Goal: Task Accomplishment & Management: Use online tool/utility

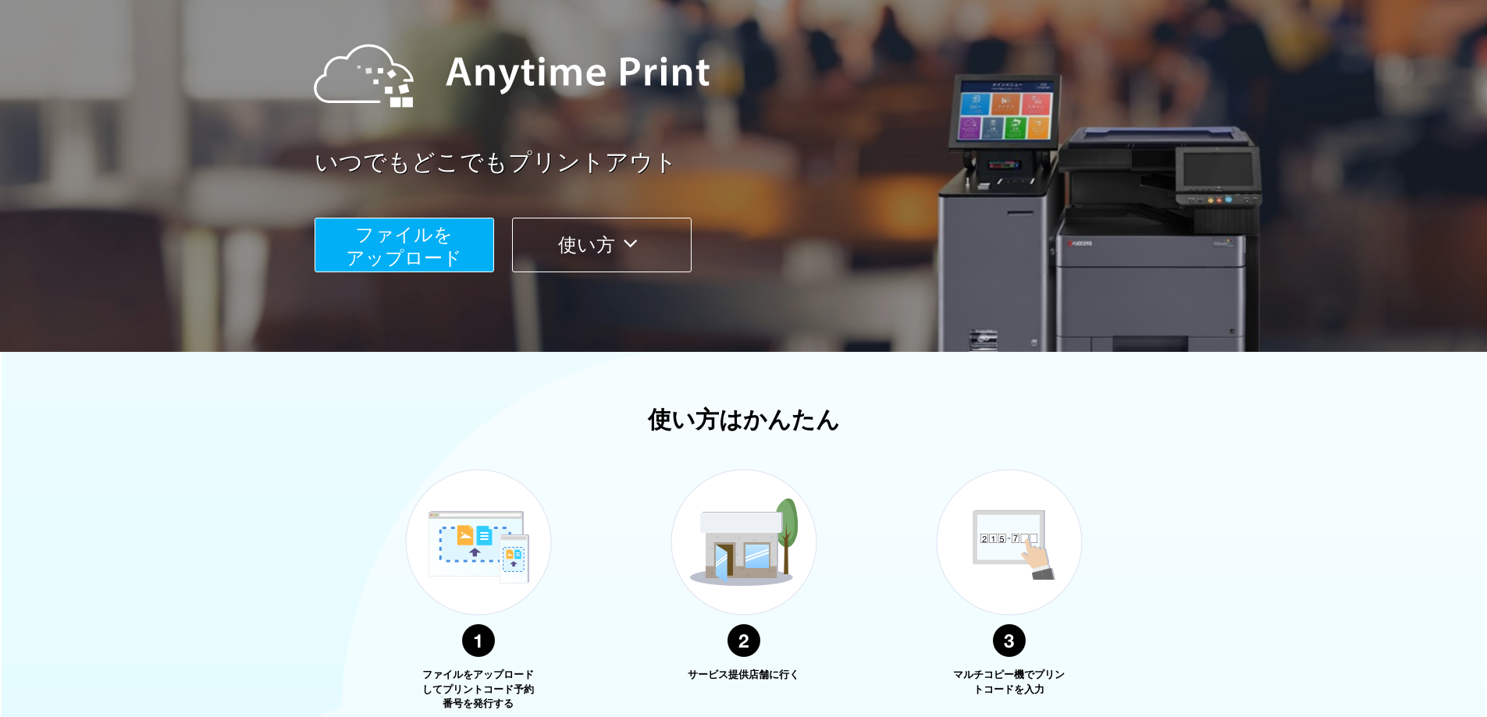
scroll to position [156, 0]
click at [353, 263] on span "ファイルを ​​アップロード" at bounding box center [404, 245] width 116 height 44
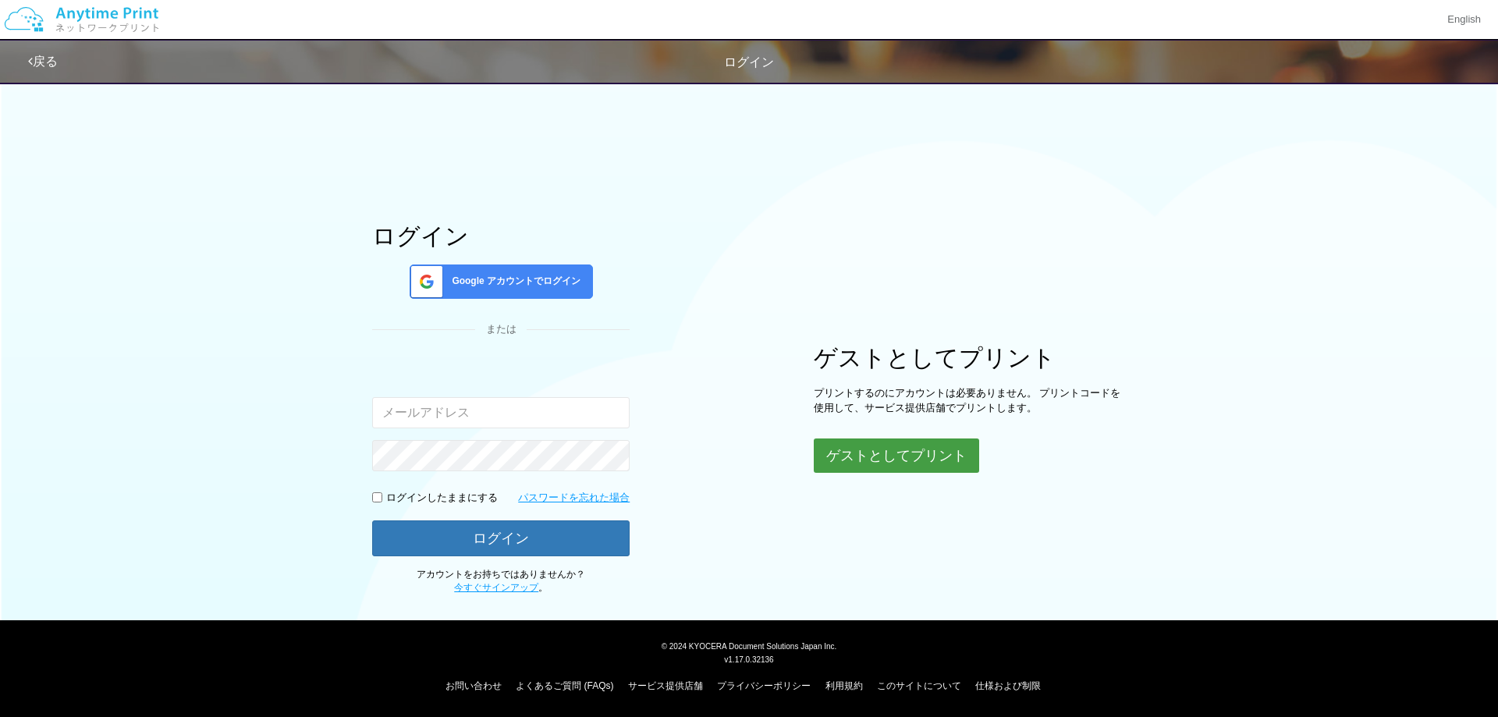
click at [915, 456] on button "ゲストとしてプリント" at bounding box center [896, 456] width 165 height 34
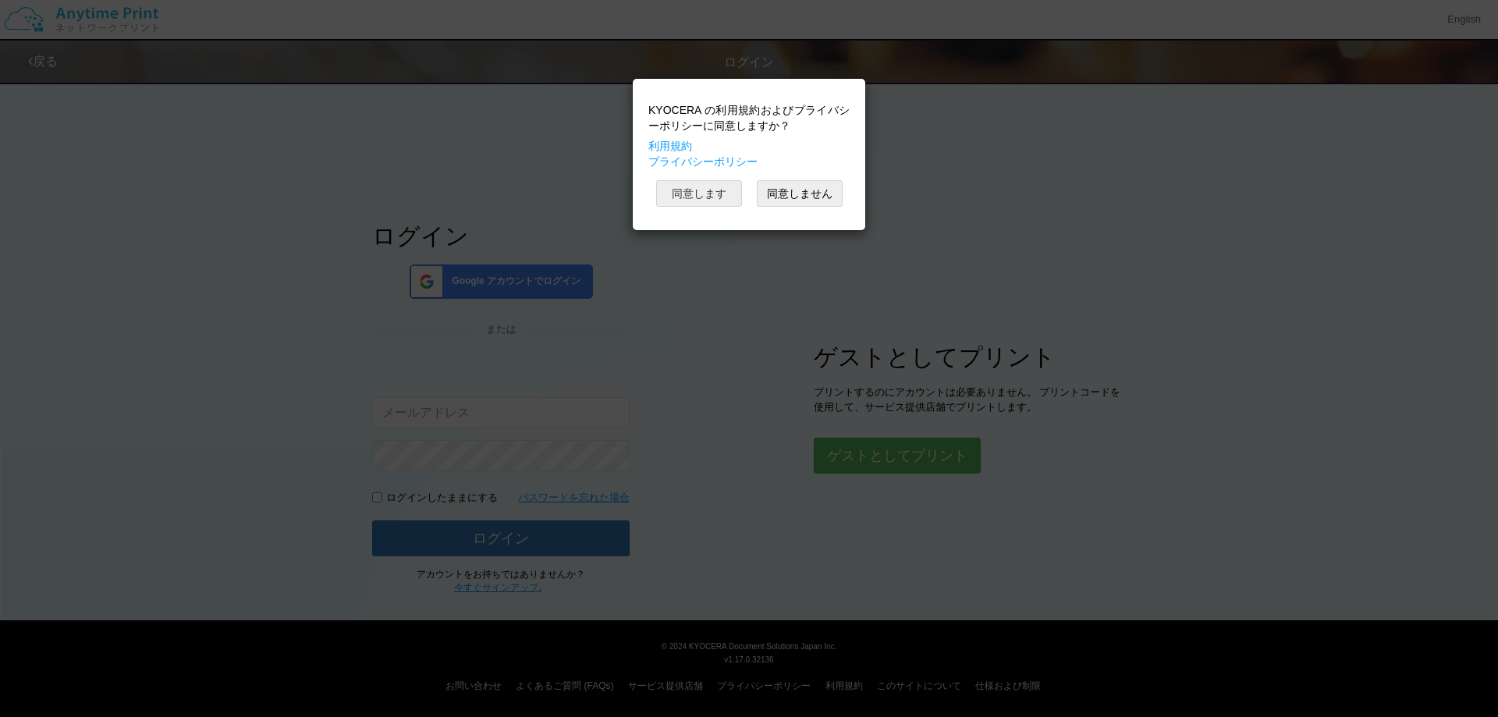
click at [708, 188] on button "同意します" at bounding box center [699, 193] width 86 height 27
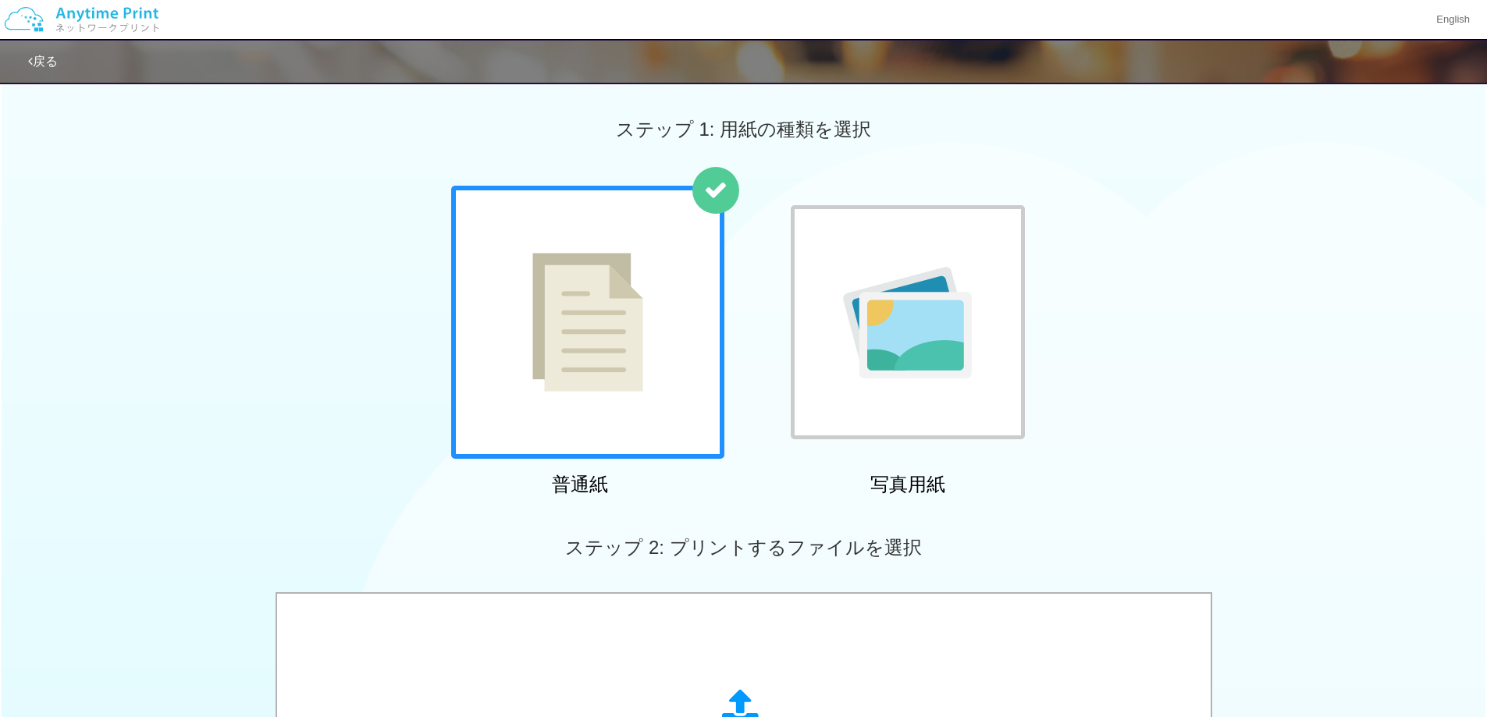
click at [585, 340] on img at bounding box center [587, 322] width 111 height 139
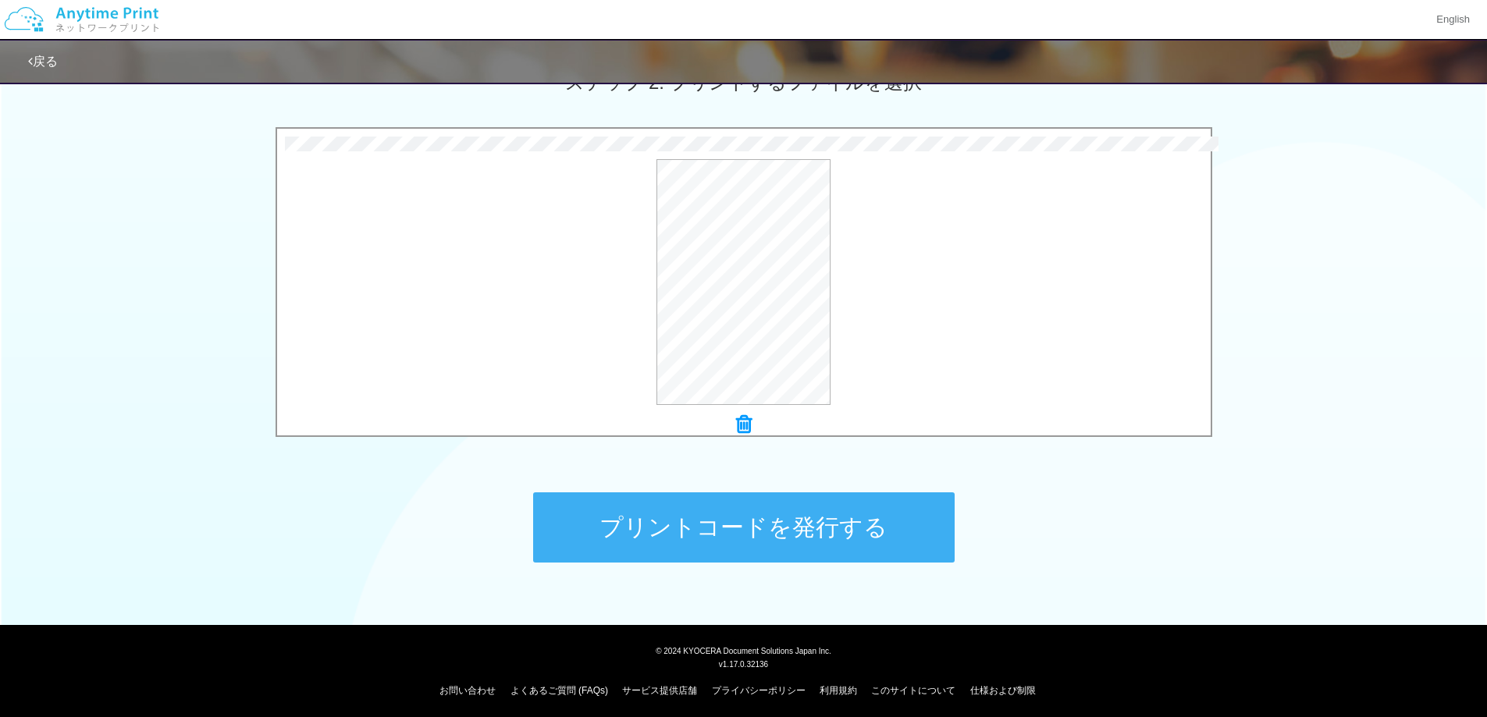
scroll to position [468, 0]
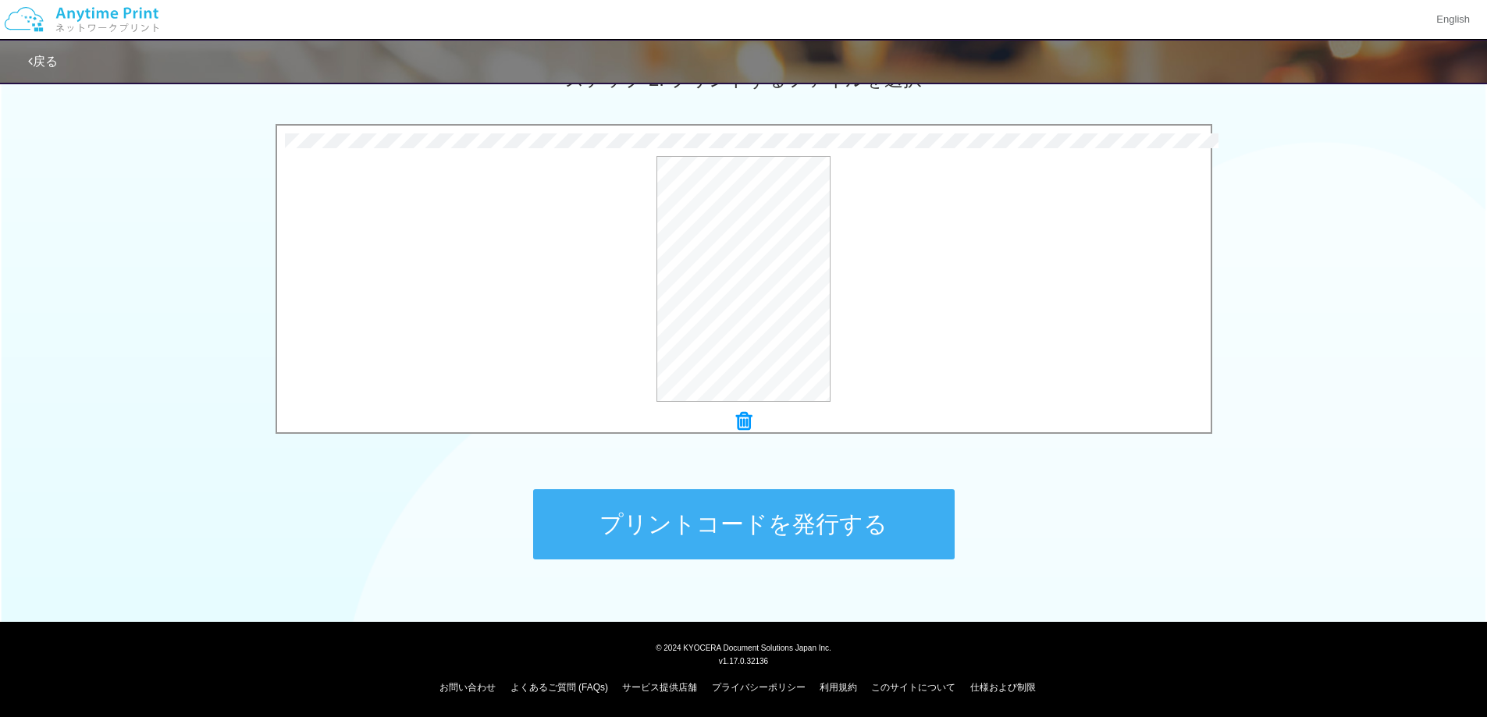
click at [838, 541] on button "プリントコードを発行する" at bounding box center [743, 524] width 421 height 70
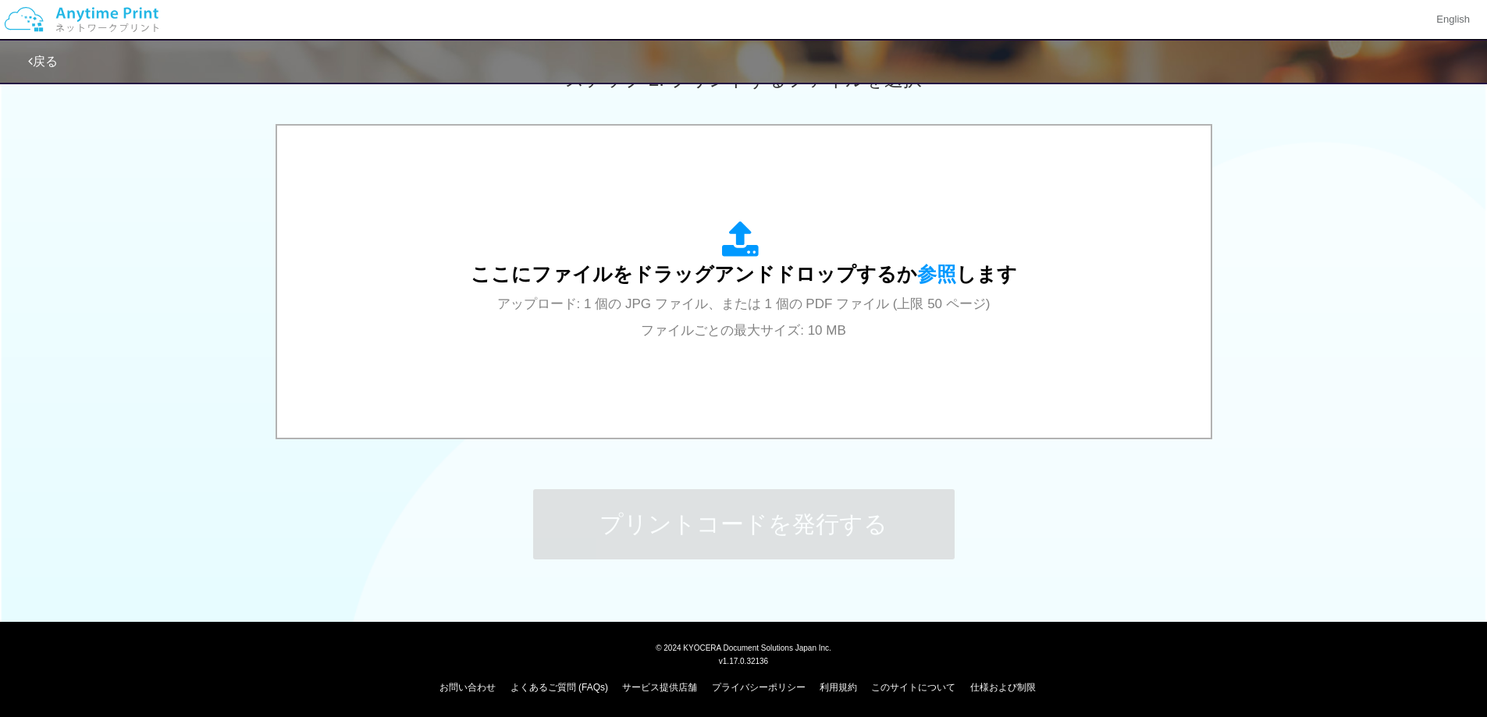
scroll to position [0, 0]
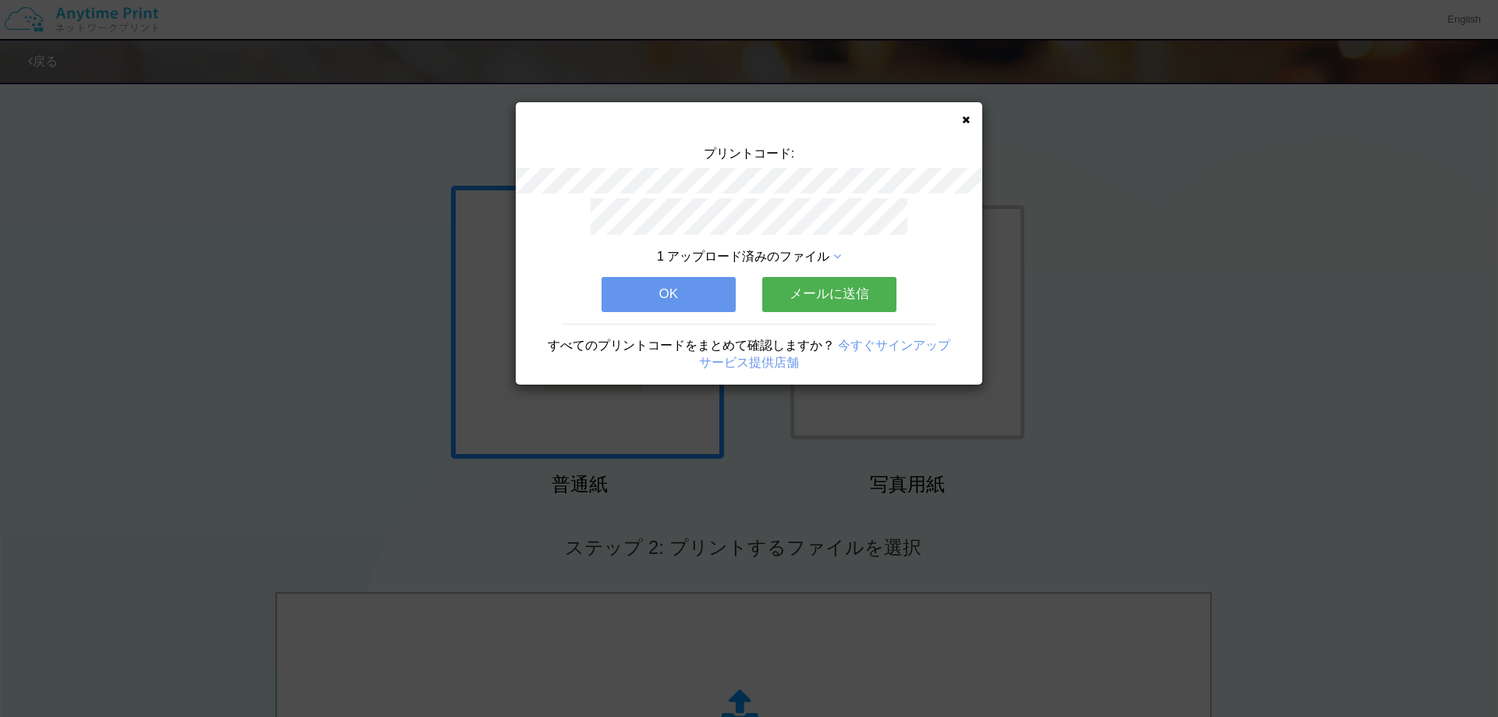
click at [630, 300] on button "OK" at bounding box center [669, 294] width 134 height 34
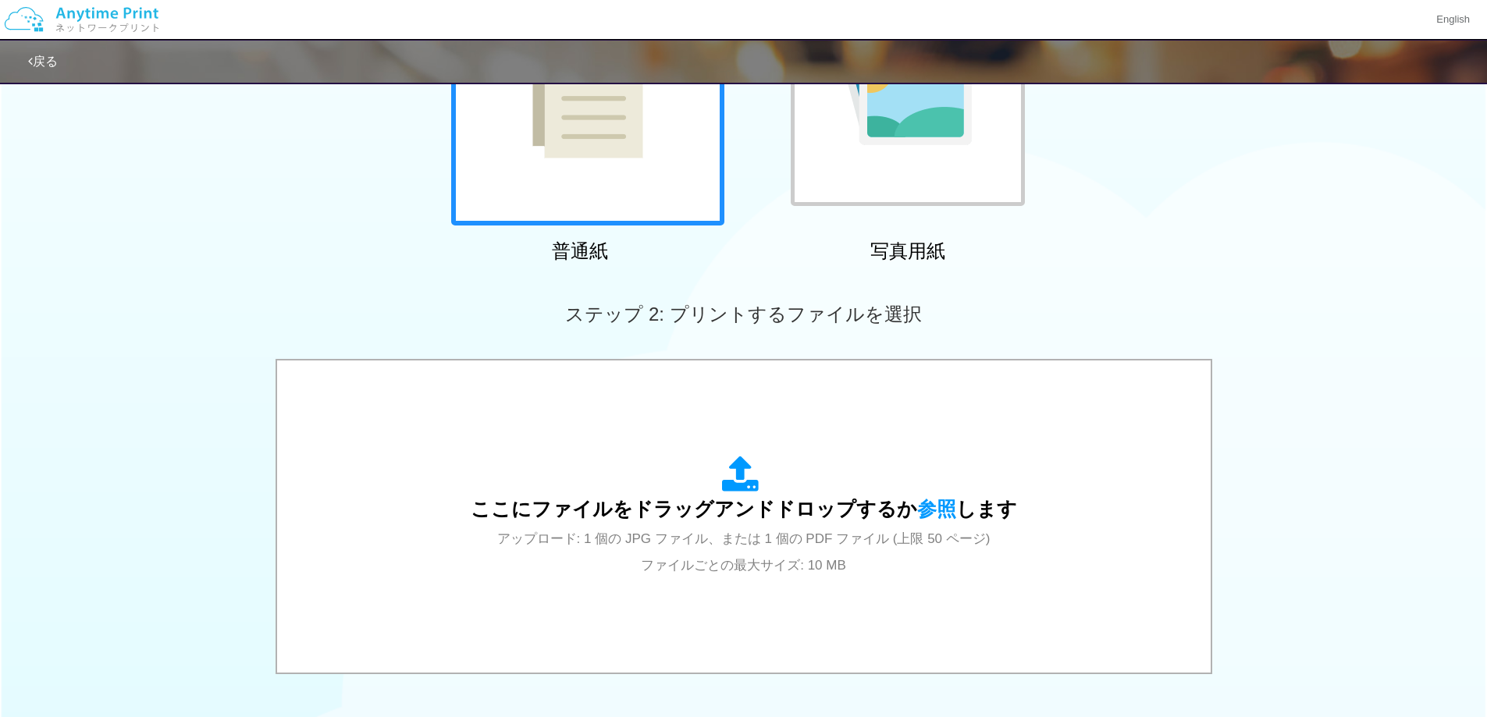
scroll to position [312, 0]
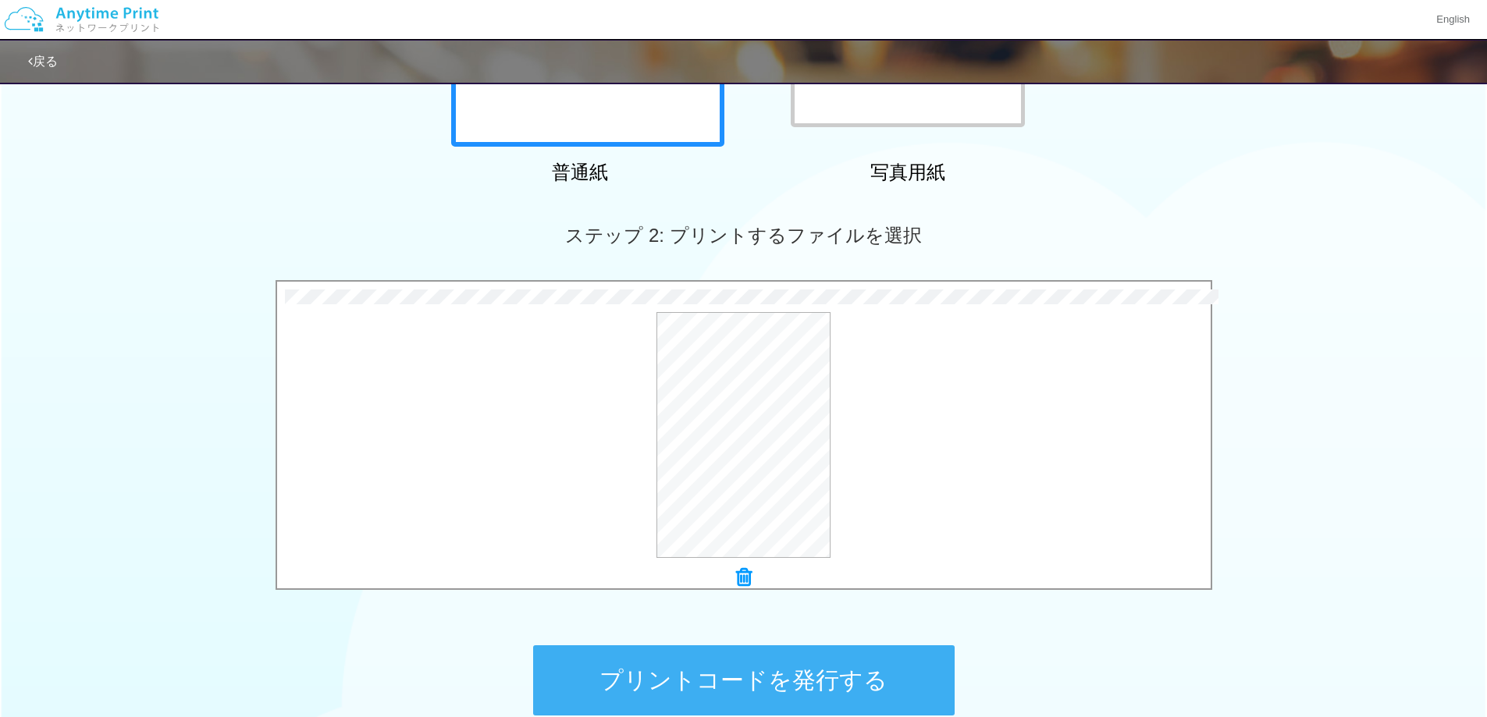
click at [673, 666] on button "プリントコードを発行する" at bounding box center [743, 680] width 421 height 70
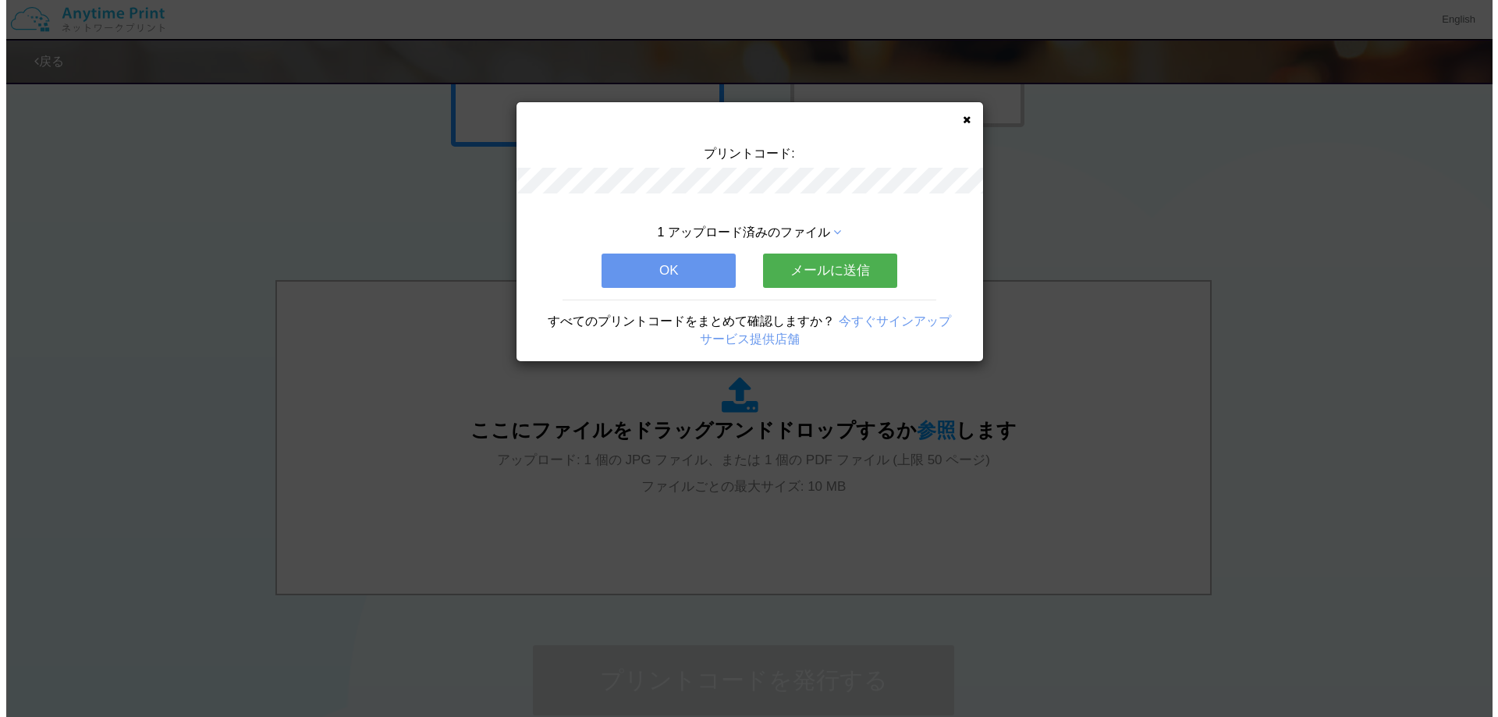
scroll to position [0, 0]
